Goal: Information Seeking & Learning: Learn about a topic

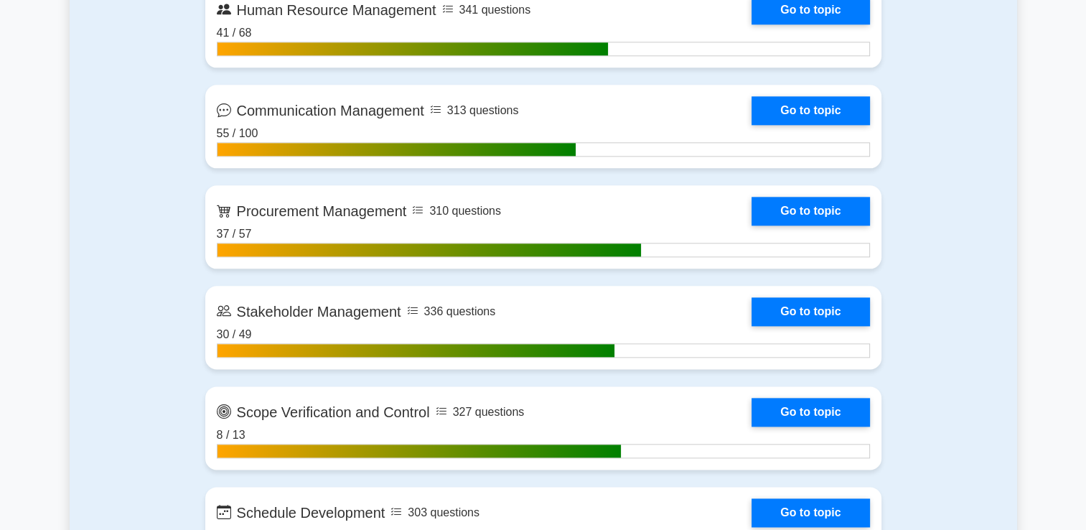
scroll to position [1769, 0]
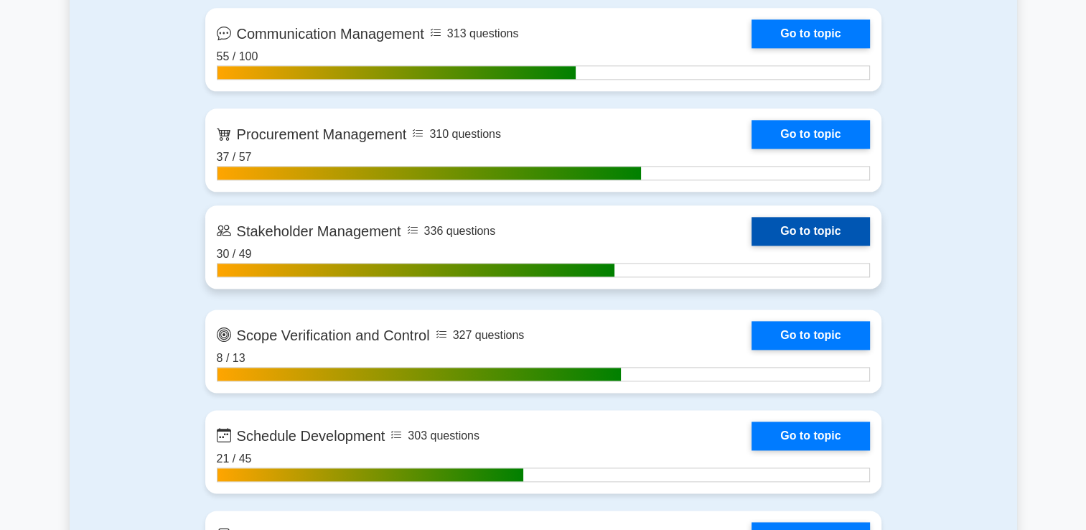
click at [790, 226] on link "Go to topic" at bounding box center [811, 231] width 118 height 29
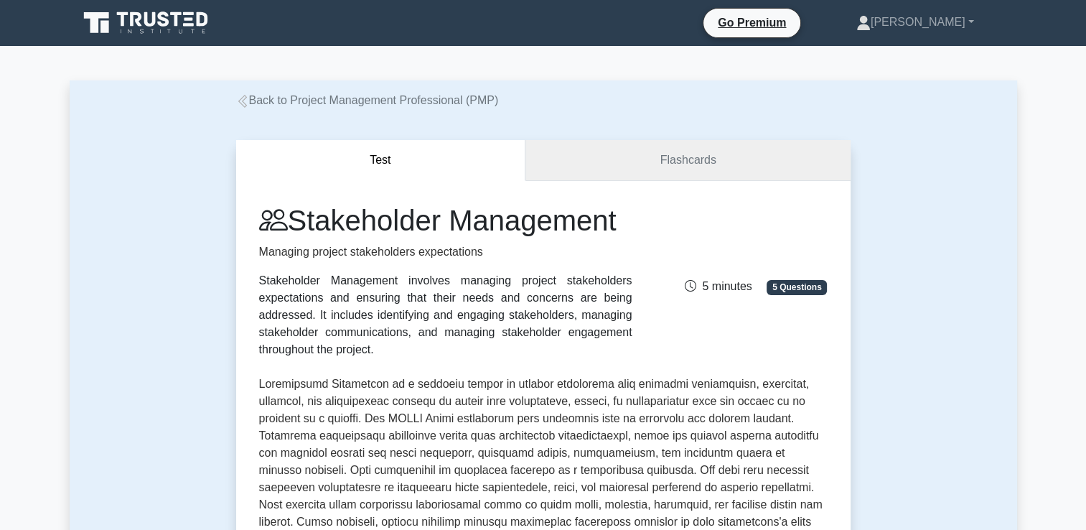
click at [623, 159] on link "Flashcards" at bounding box center [688, 160] width 325 height 41
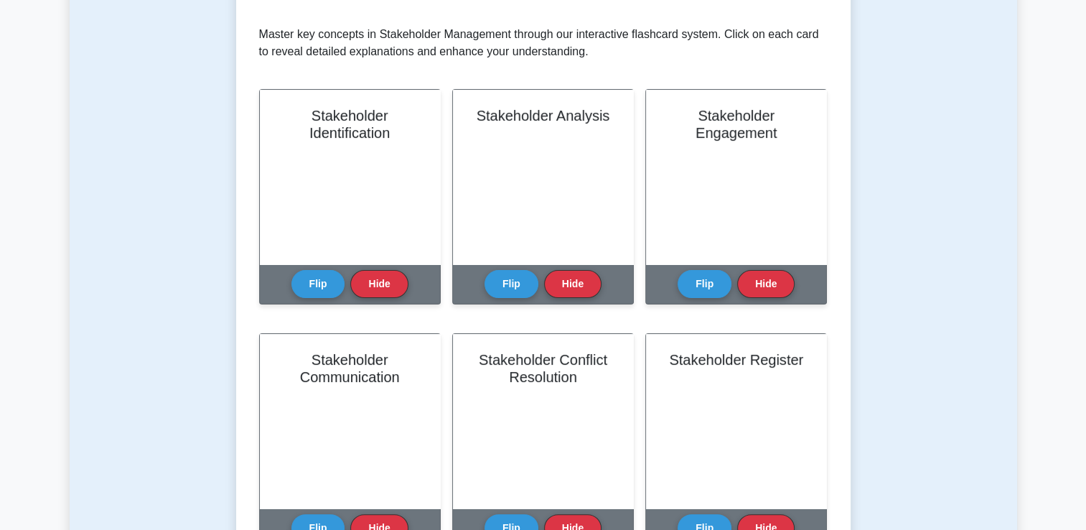
scroll to position [359, 0]
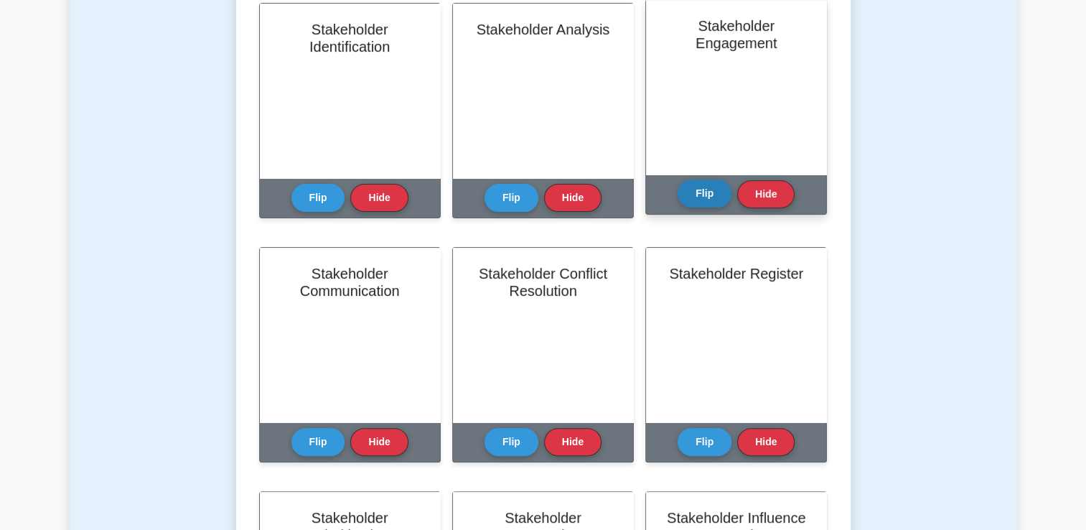
click at [704, 197] on button "Flip" at bounding box center [705, 194] width 54 height 28
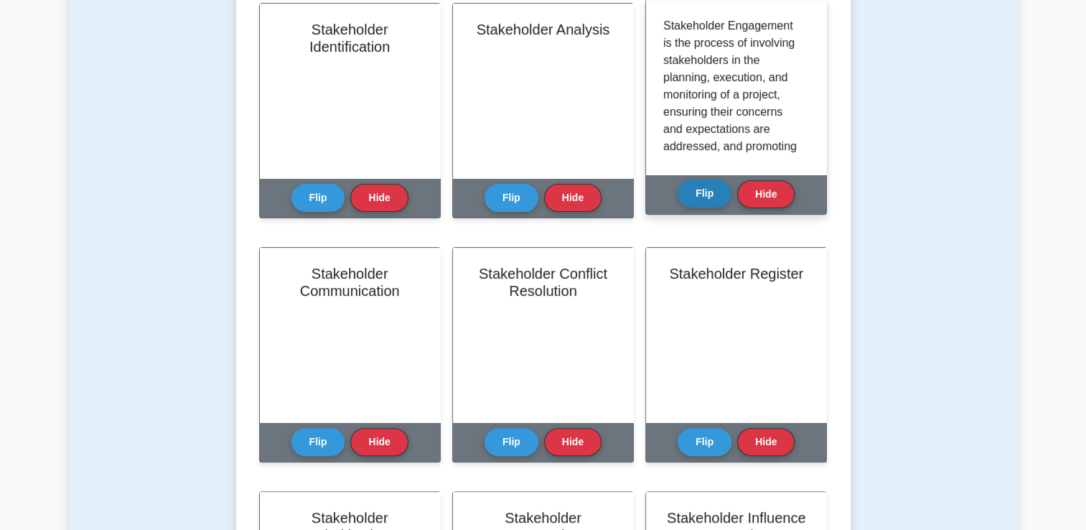
click at [704, 197] on button "Flip" at bounding box center [705, 194] width 54 height 28
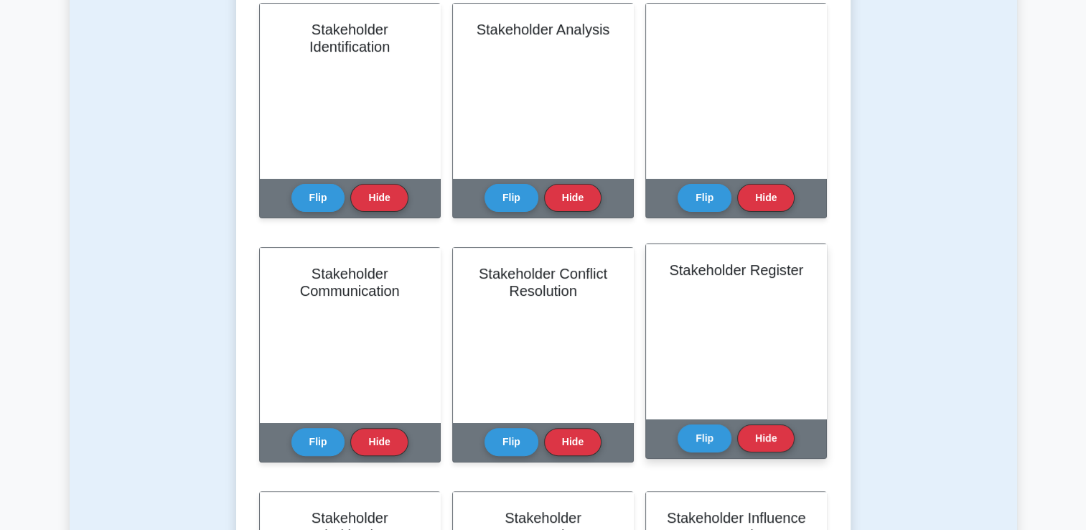
scroll to position [503, 0]
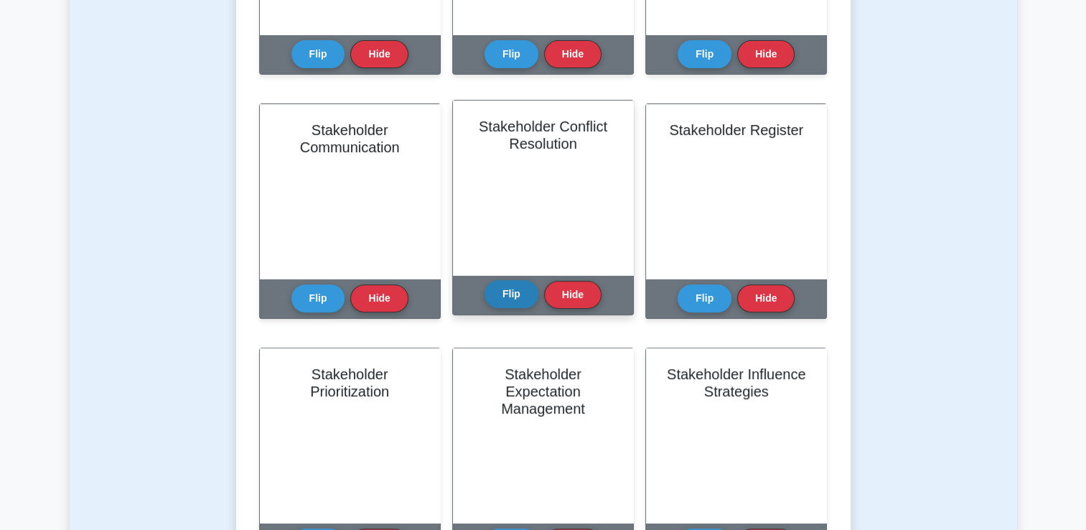
click at [494, 302] on button "Flip" at bounding box center [512, 294] width 54 height 28
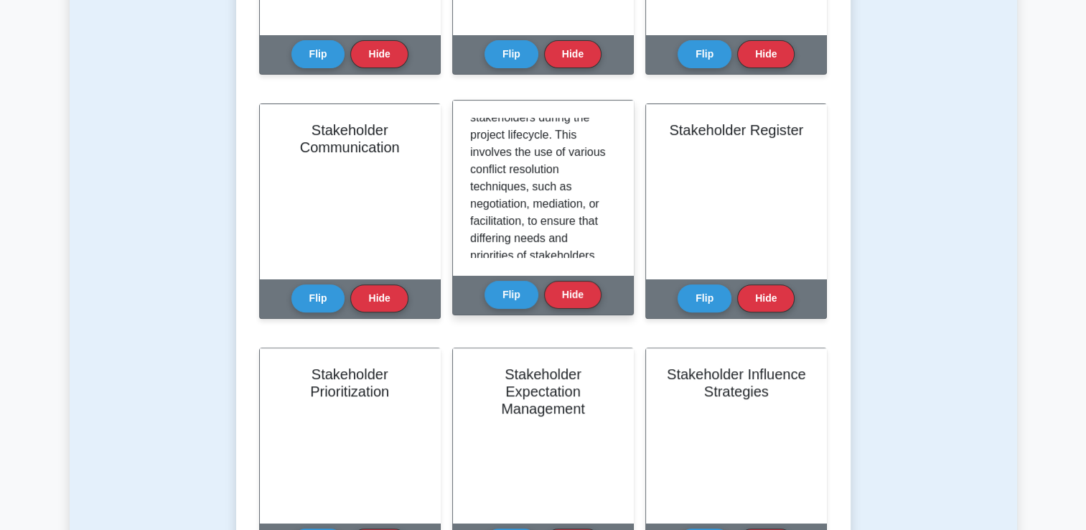
scroll to position [144, 0]
click at [551, 254] on p "Stakeholder Conflict Resolution refers to addressing and resolving any disputes…" at bounding box center [540, 189] width 140 height 431
